Goal: Transaction & Acquisition: Purchase product/service

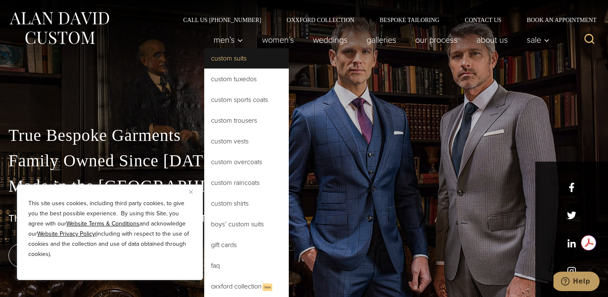
click at [225, 57] on link "Custom Suits" at bounding box center [246, 58] width 85 height 20
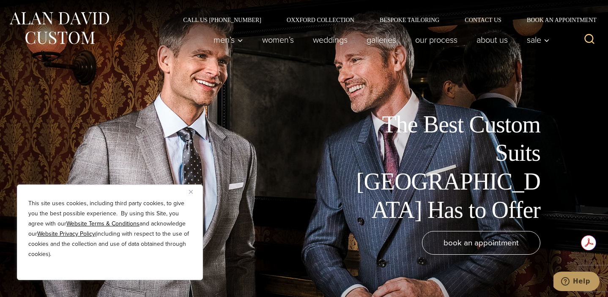
click at [191, 194] on button "Close" at bounding box center [194, 191] width 10 height 10
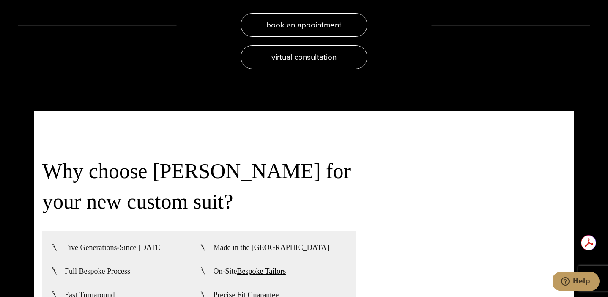
scroll to position [1815, 0]
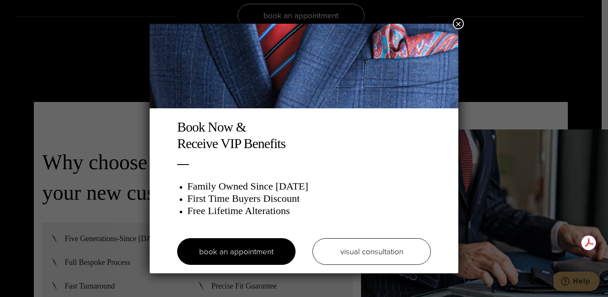
click at [454, 21] on button "×" at bounding box center [458, 23] width 11 height 11
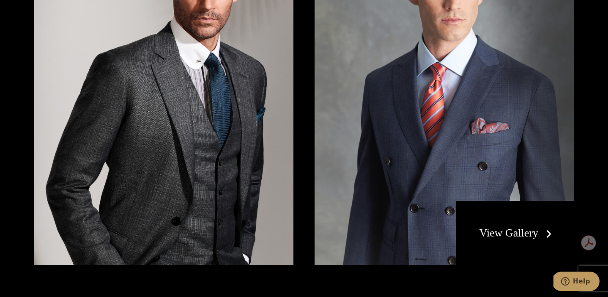
scroll to position [0, 0]
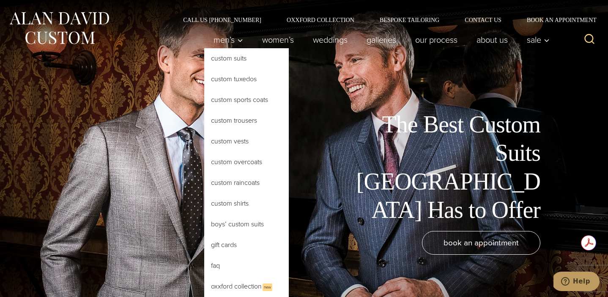
click at [230, 57] on link "Custom Suits" at bounding box center [246, 58] width 85 height 20
